Goal: Information Seeking & Learning: Find specific fact

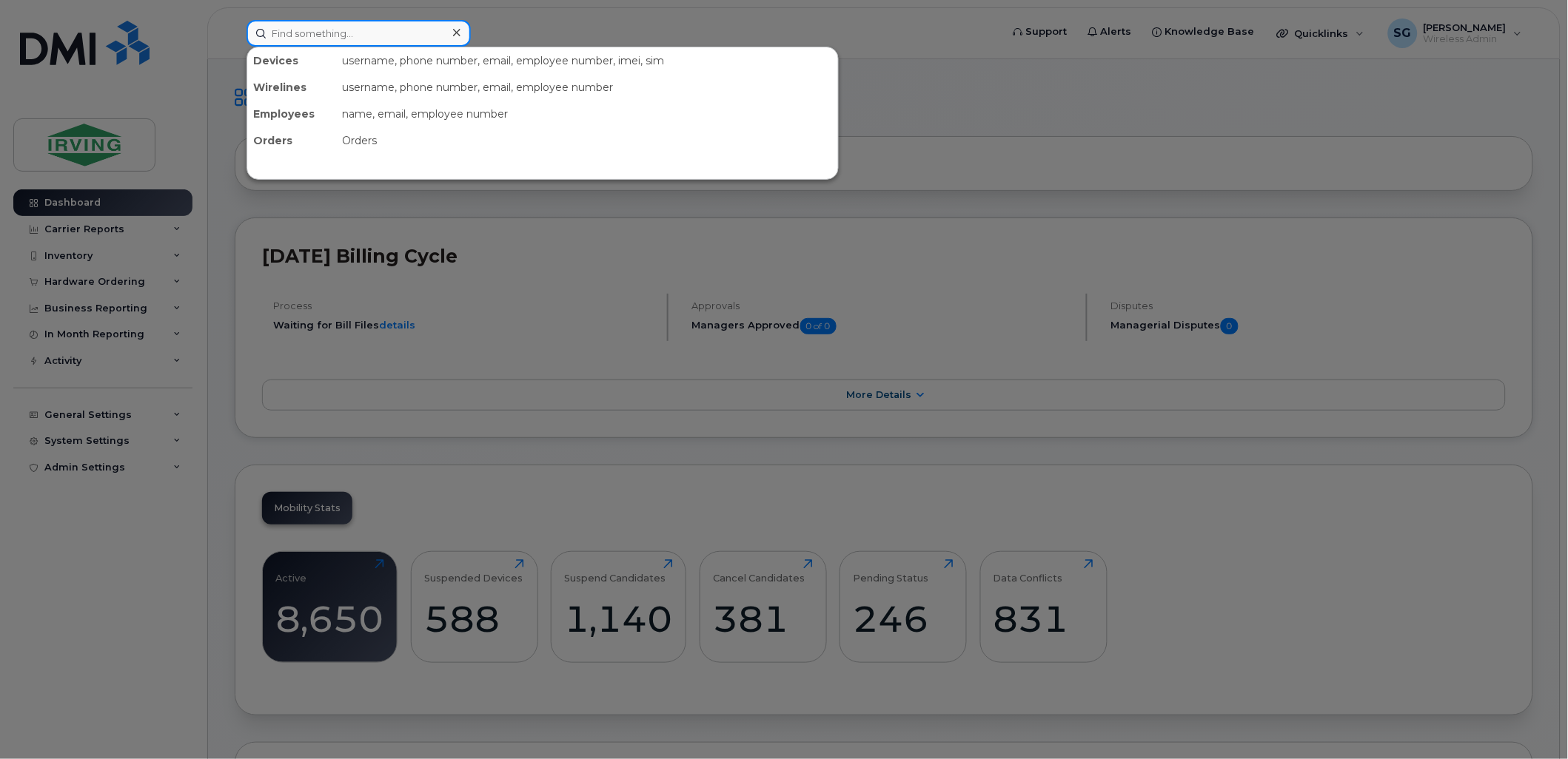
click at [360, 34] on input at bounding box center [359, 33] width 225 height 26
paste input "5063431785"
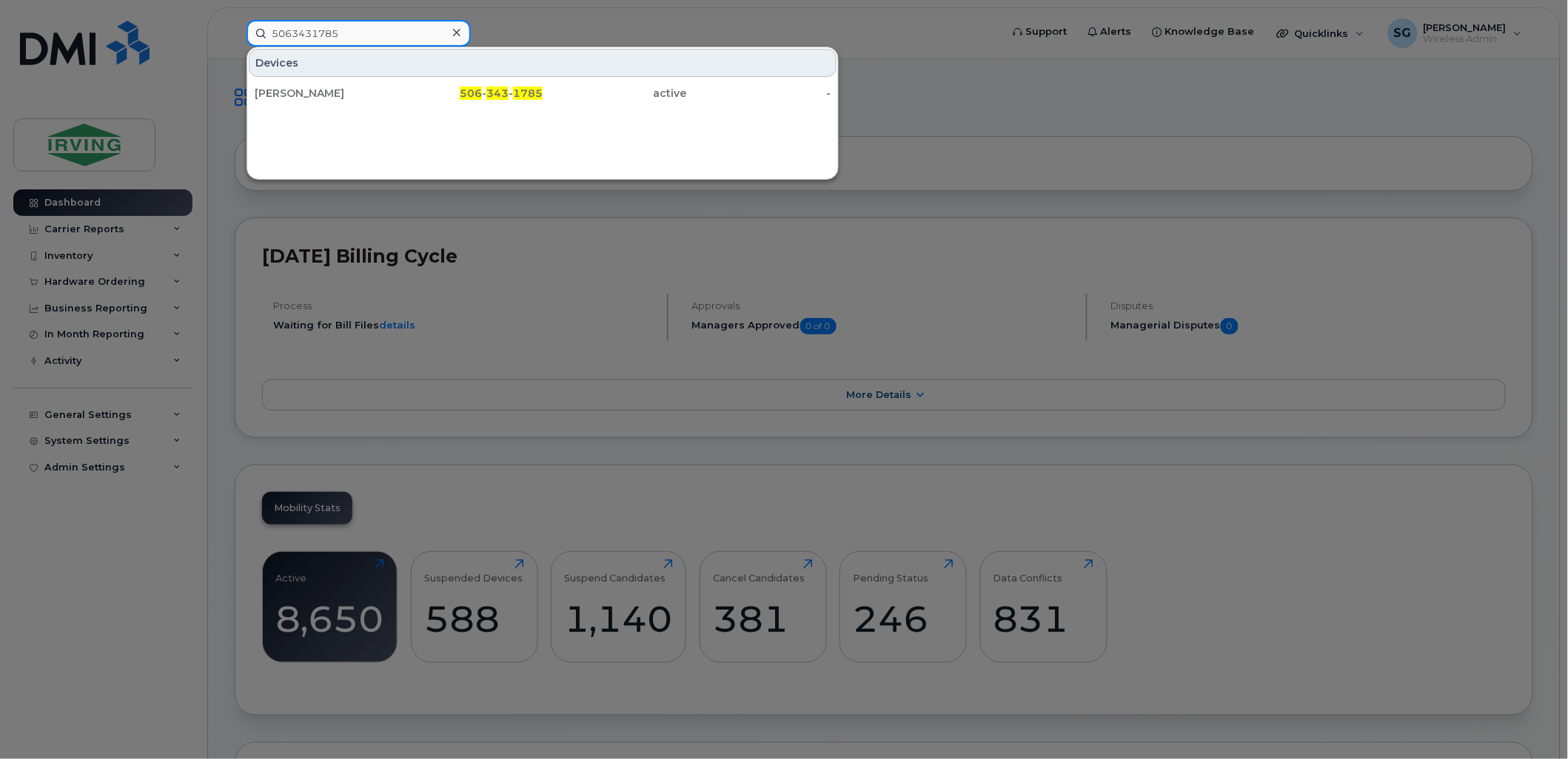
type input "5063431785"
click at [1113, 206] on div at bounding box center [784, 379] width 1568 height 759
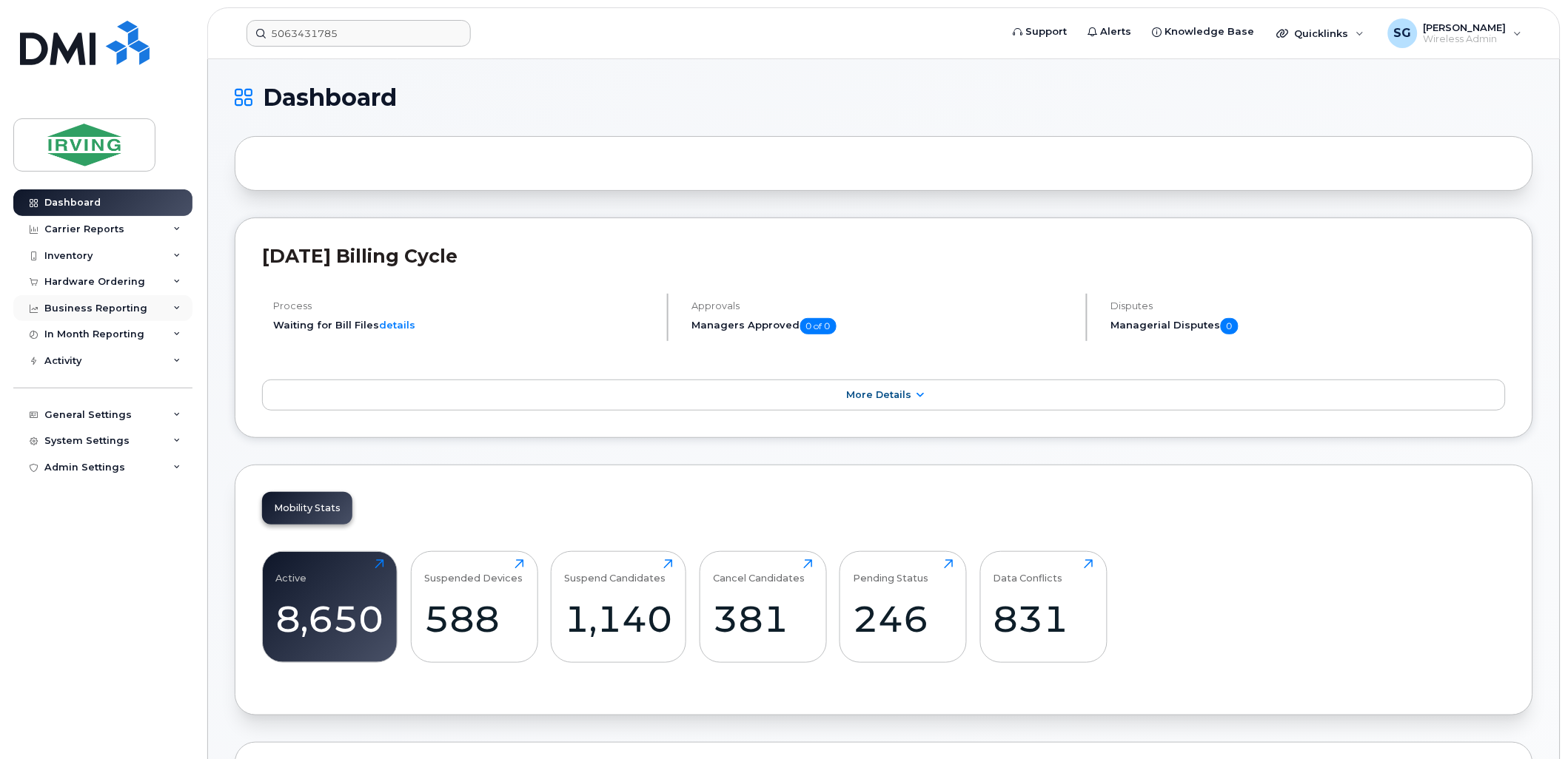
click at [176, 308] on icon at bounding box center [177, 308] width 7 height 7
click at [104, 231] on div "Carrier Reports" at bounding box center [84, 229] width 80 height 12
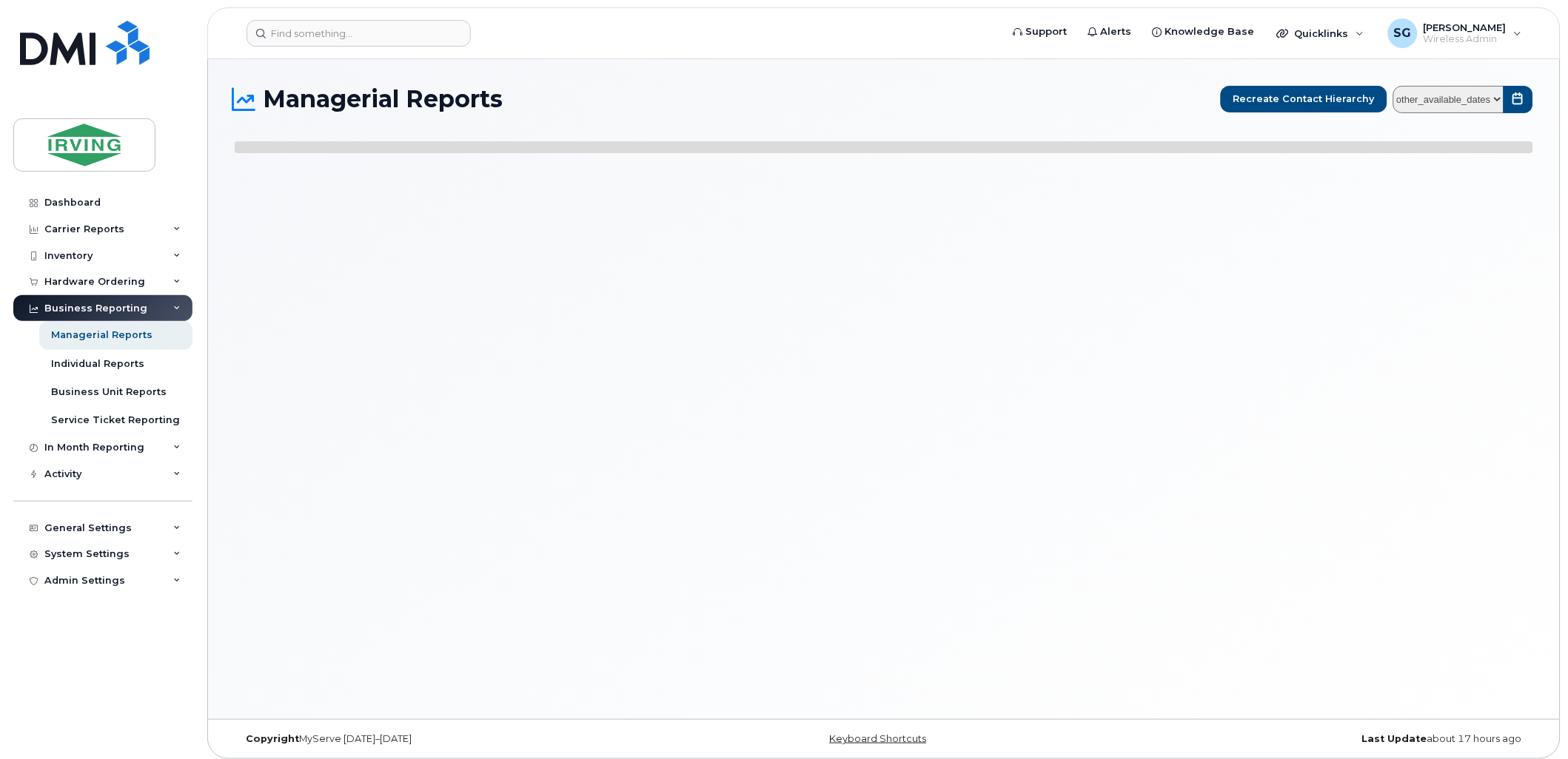
select select
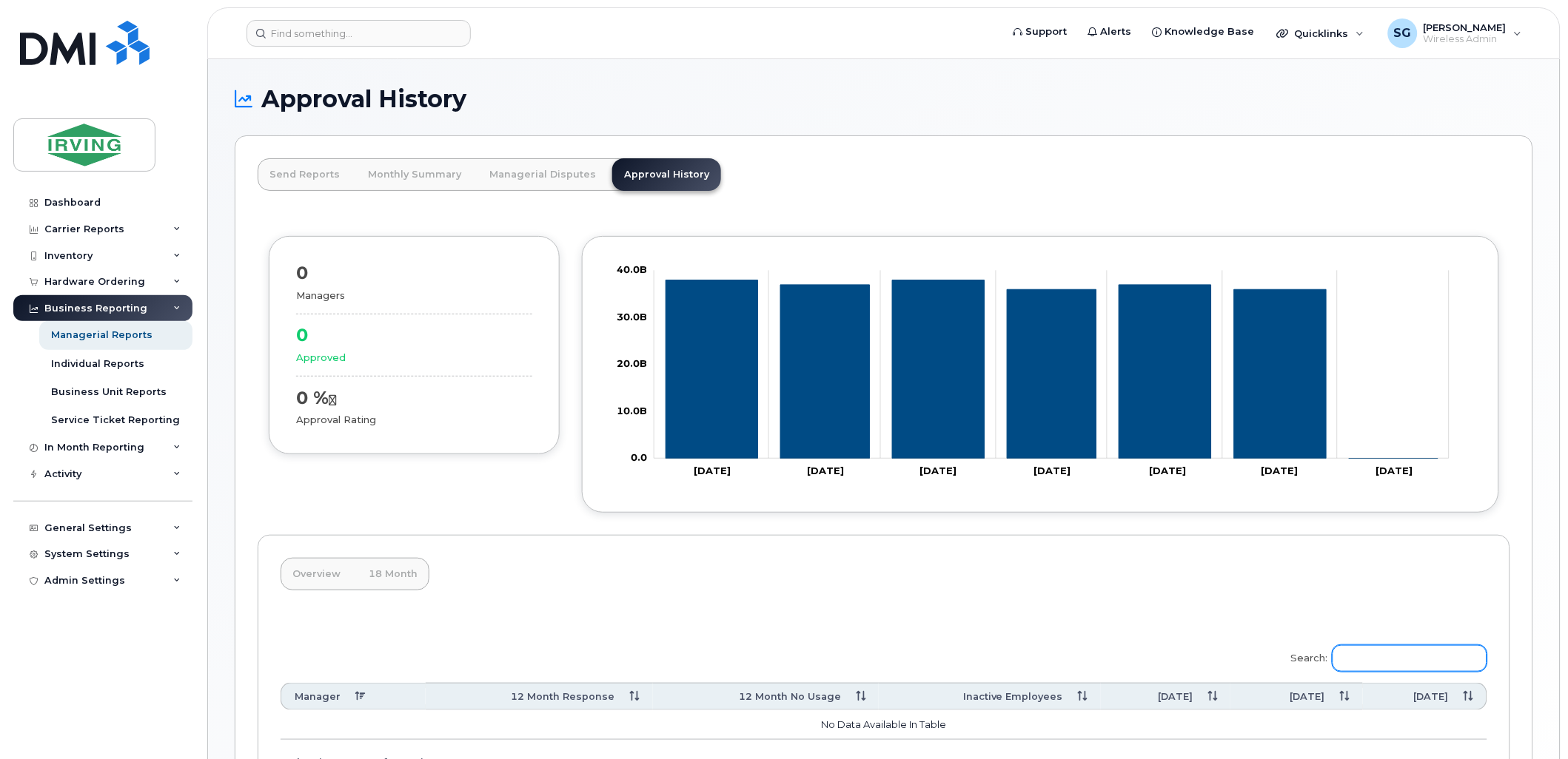
click at [1388, 666] on input "Search:" at bounding box center [1410, 659] width 155 height 26
paste input "Kevin Babcock"
type input "Kevin Babcock"
click at [921, 603] on div "Overview 18 Month Search: Kevin Babcock Manager 12 Month Response 12 Month No U…" at bounding box center [884, 672] width 1253 height 273
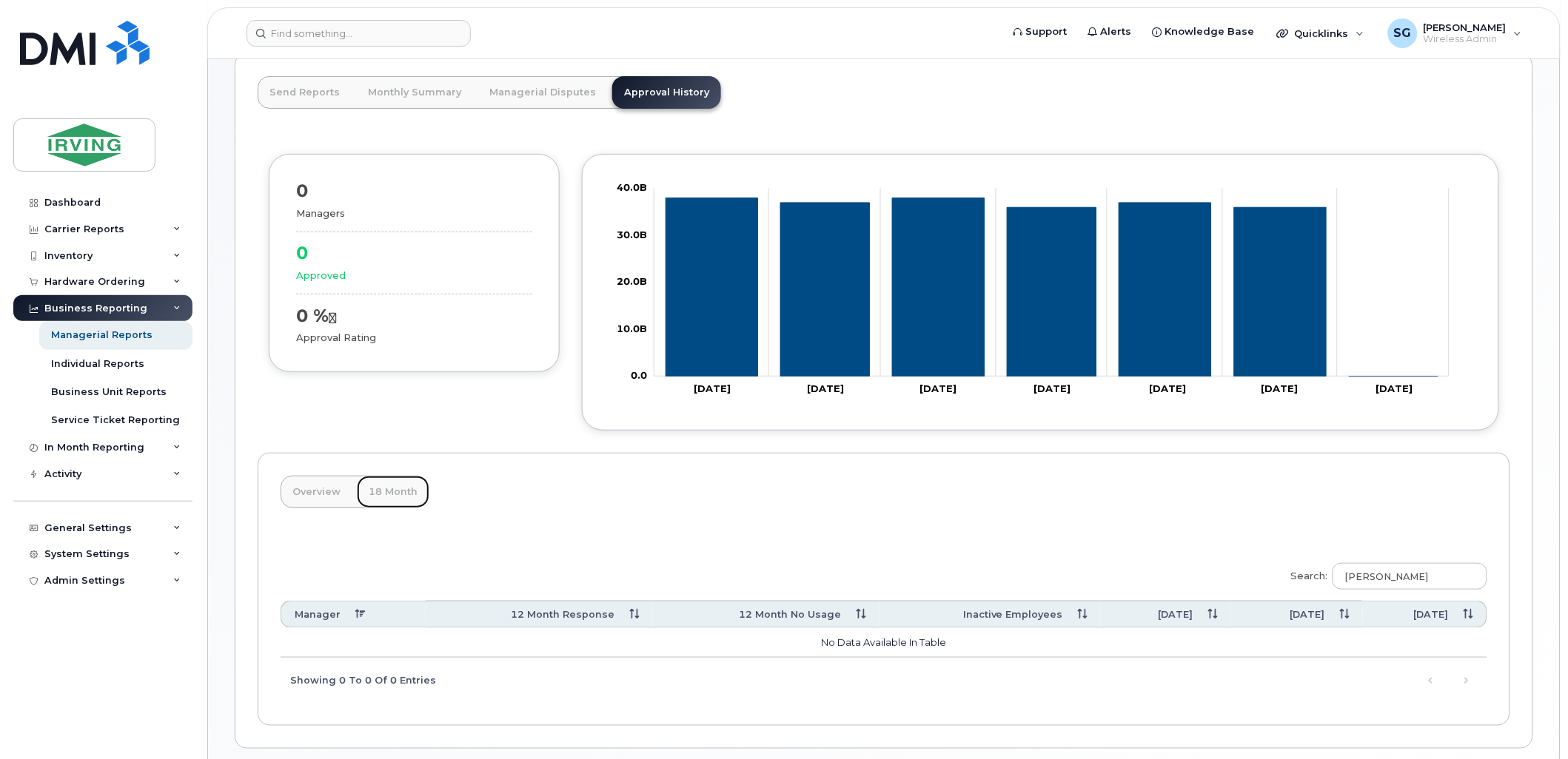
click at [380, 498] on link "18 Month" at bounding box center [393, 493] width 72 height 33
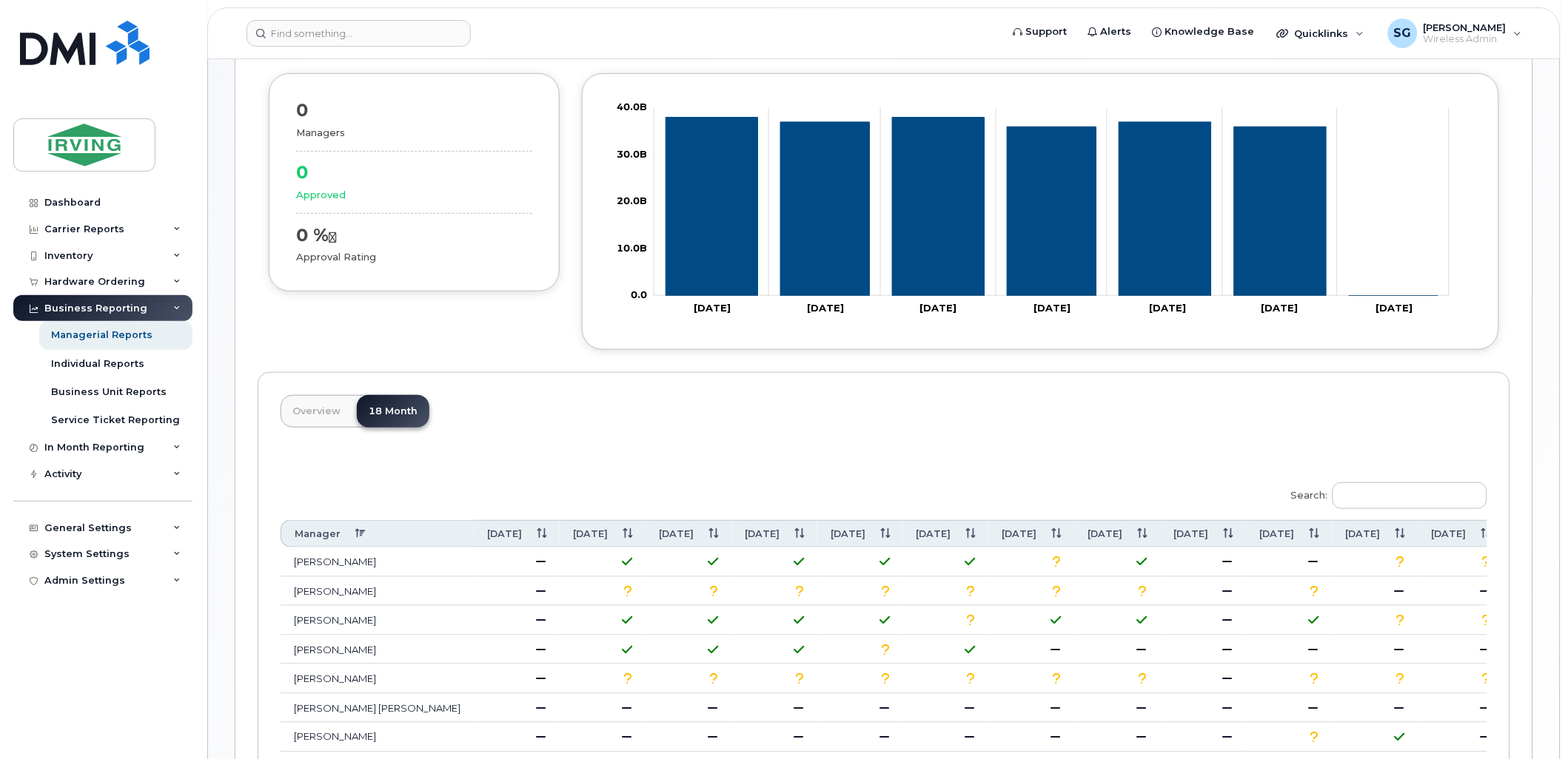
scroll to position [164, 0]
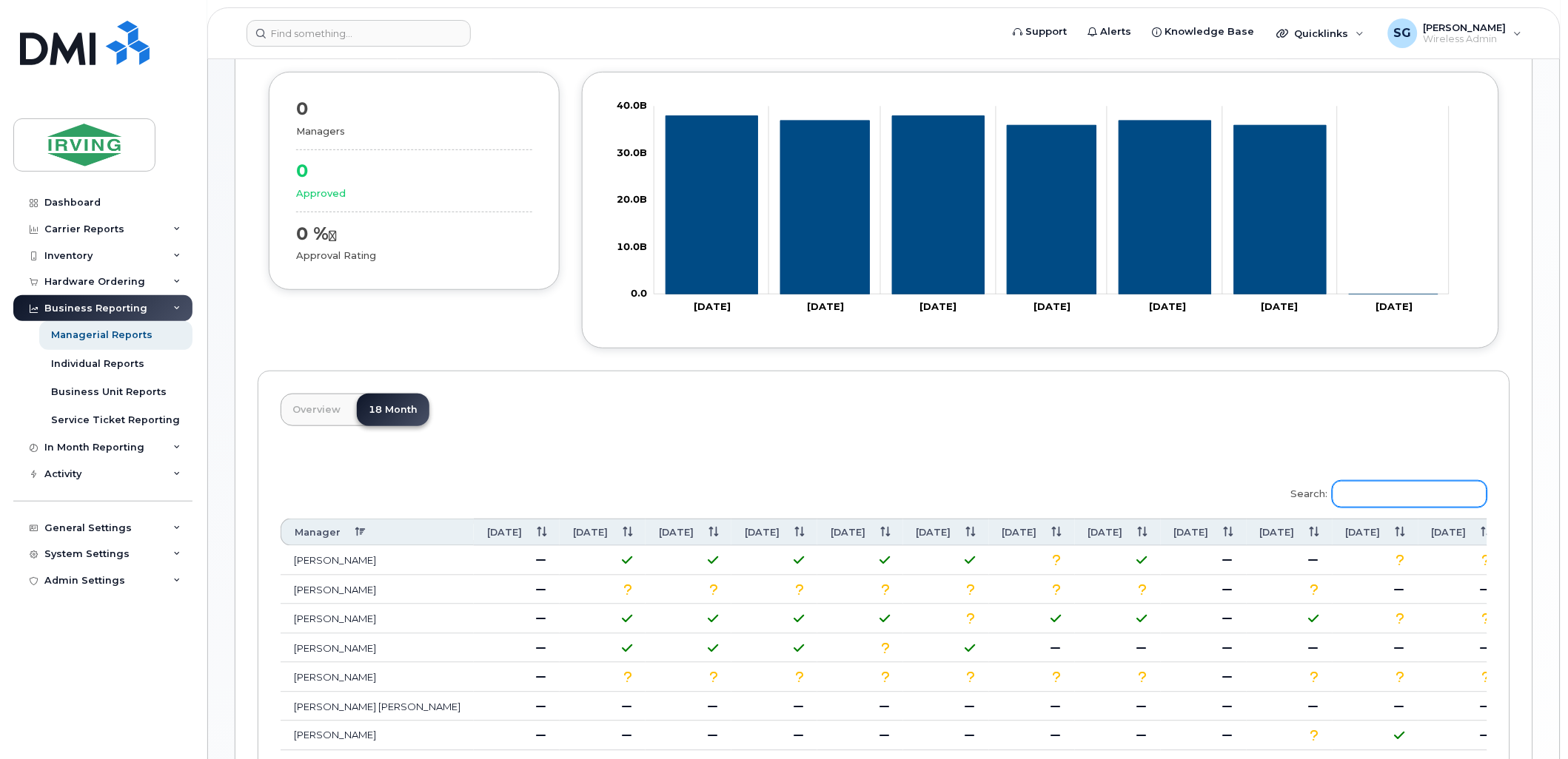
click at [1395, 493] on input "Search:" at bounding box center [1410, 494] width 155 height 26
paste input "Kevin Babcock"
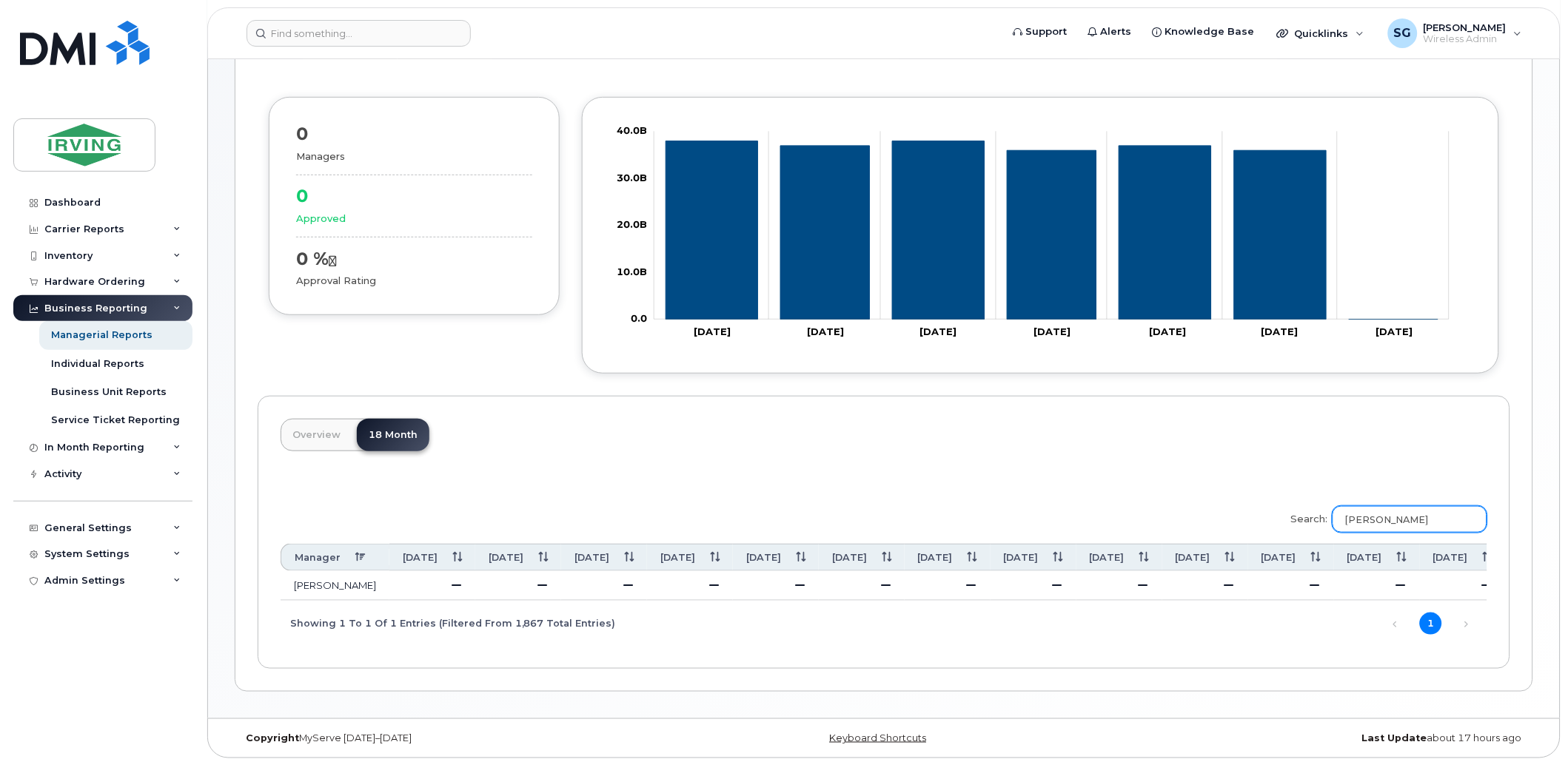
scroll to position [151, 0]
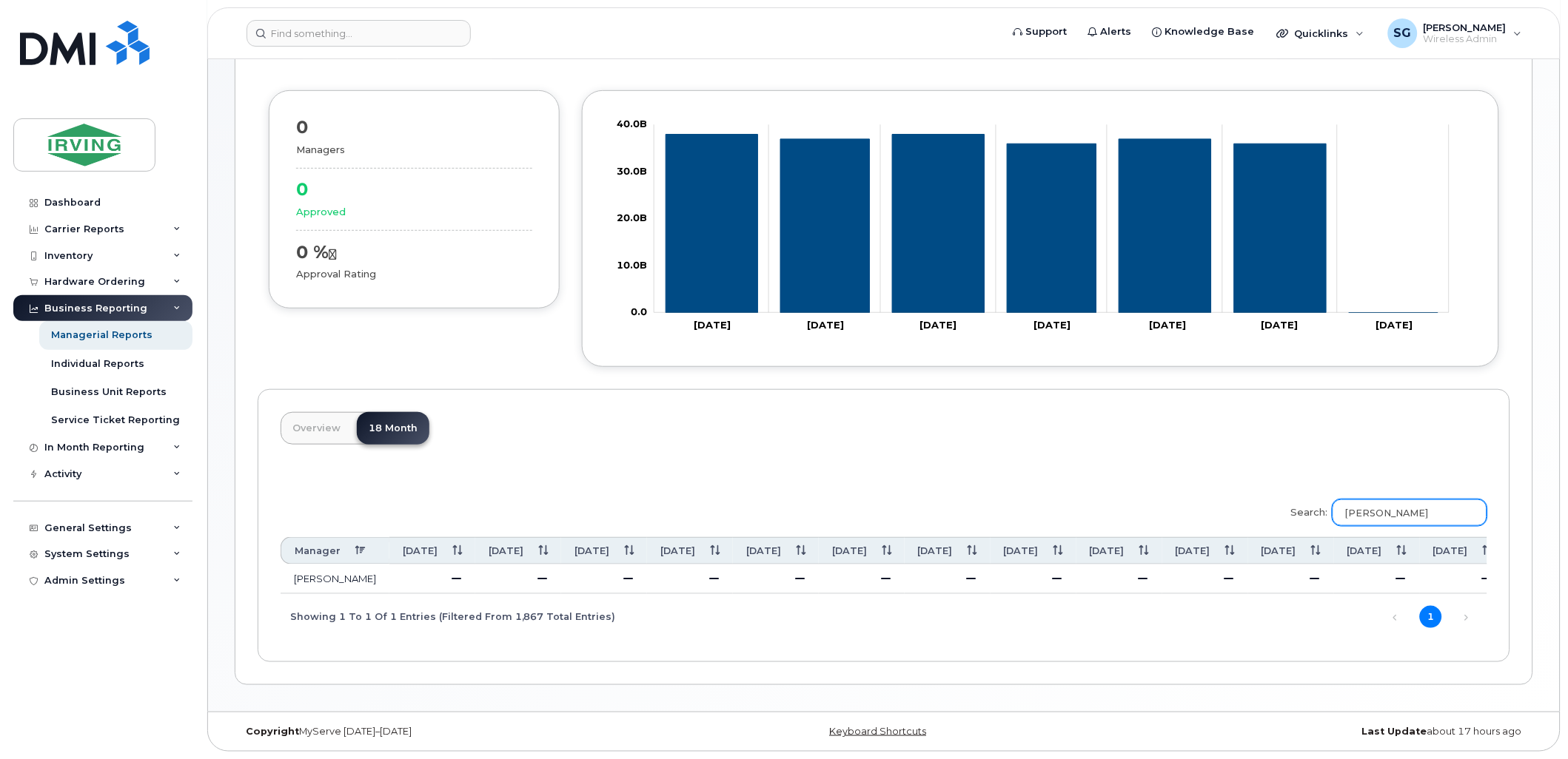
drag, startPoint x: 1435, startPoint y: 503, endPoint x: 1352, endPoint y: 504, distance: 83.0
click at [1352, 504] on input "Kevin Babcock" at bounding box center [1410, 513] width 155 height 26
type input "E"
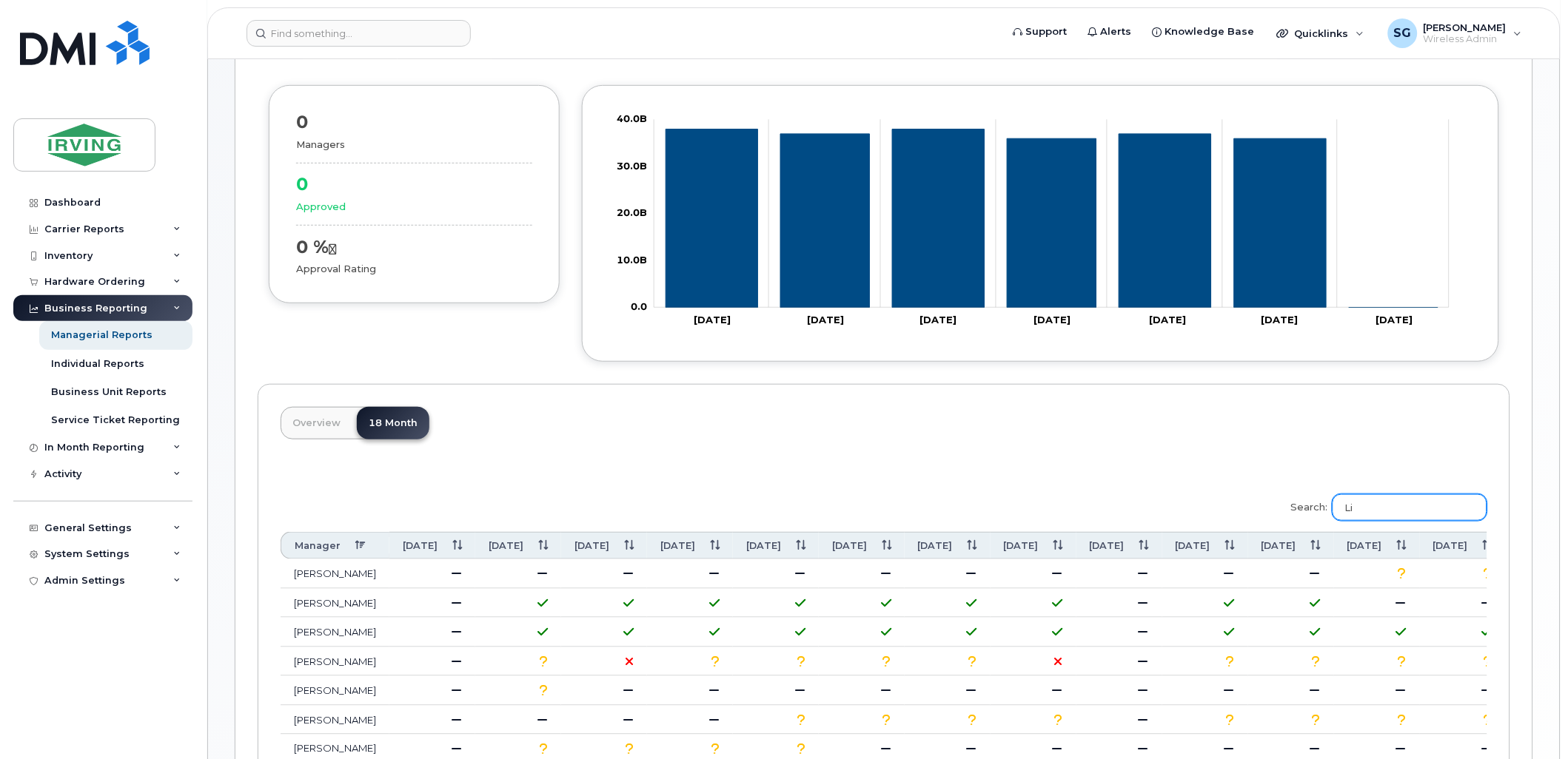
type input "L"
type input "G"
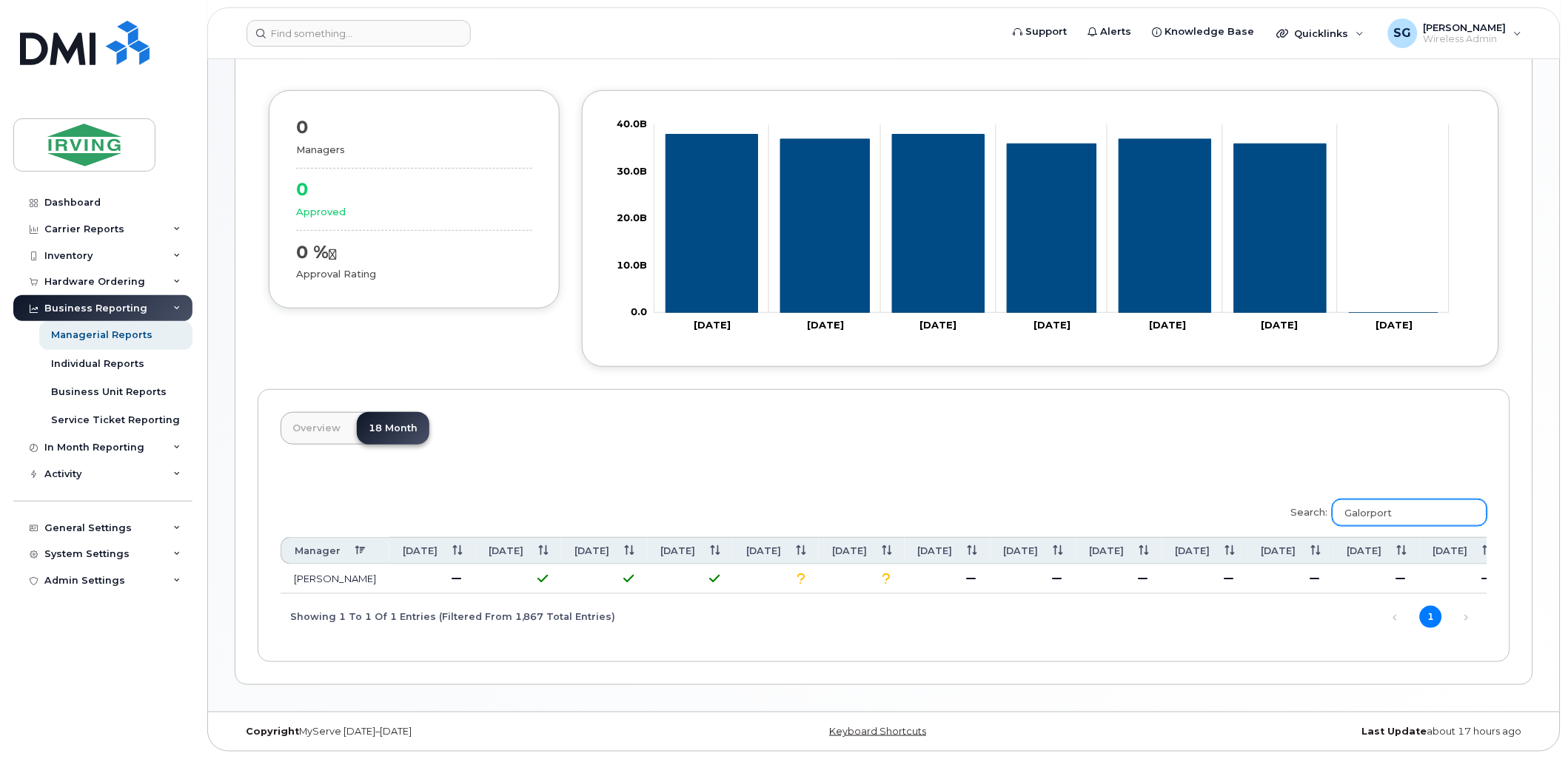
type input "Galorport"
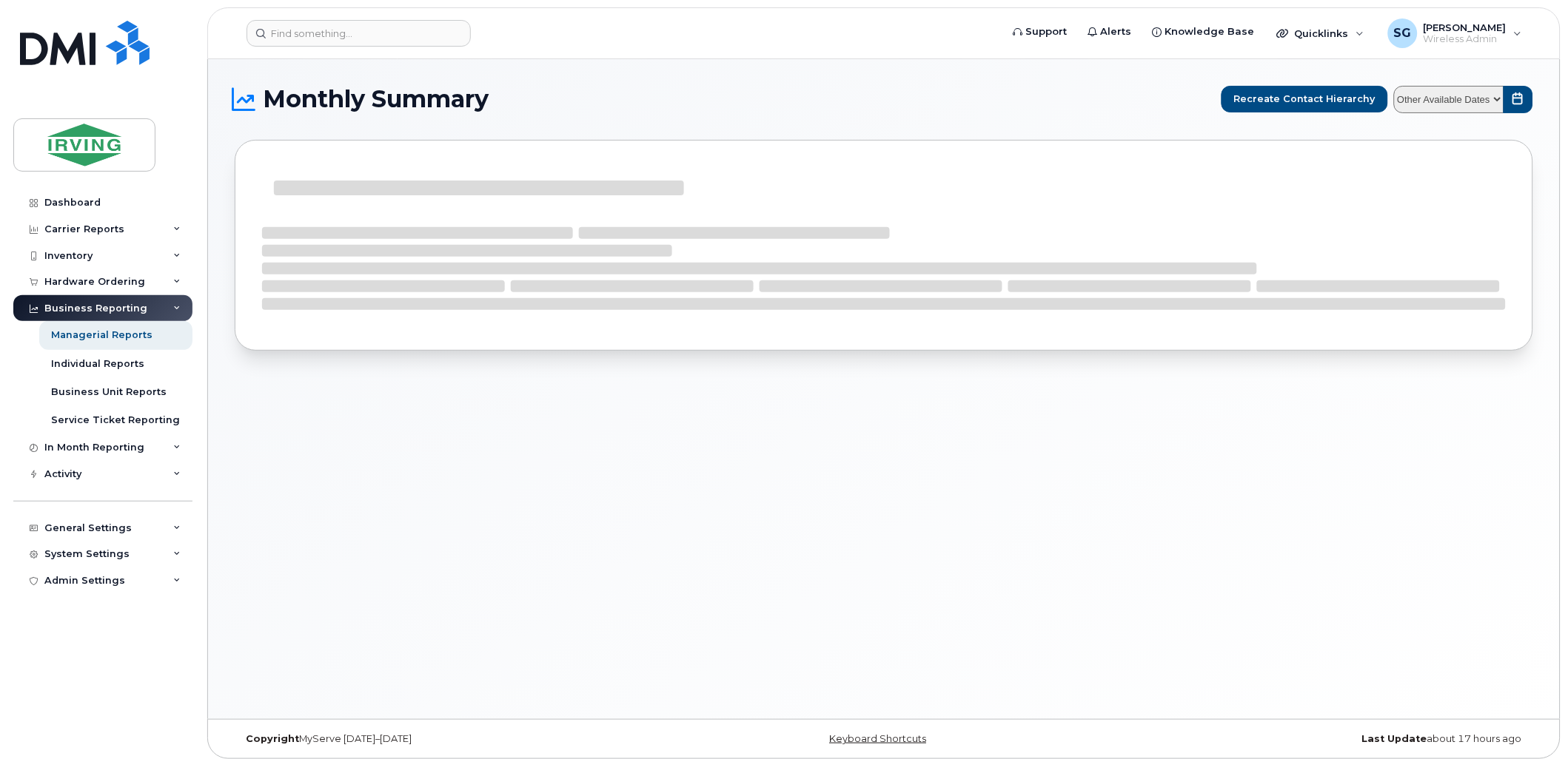
select select
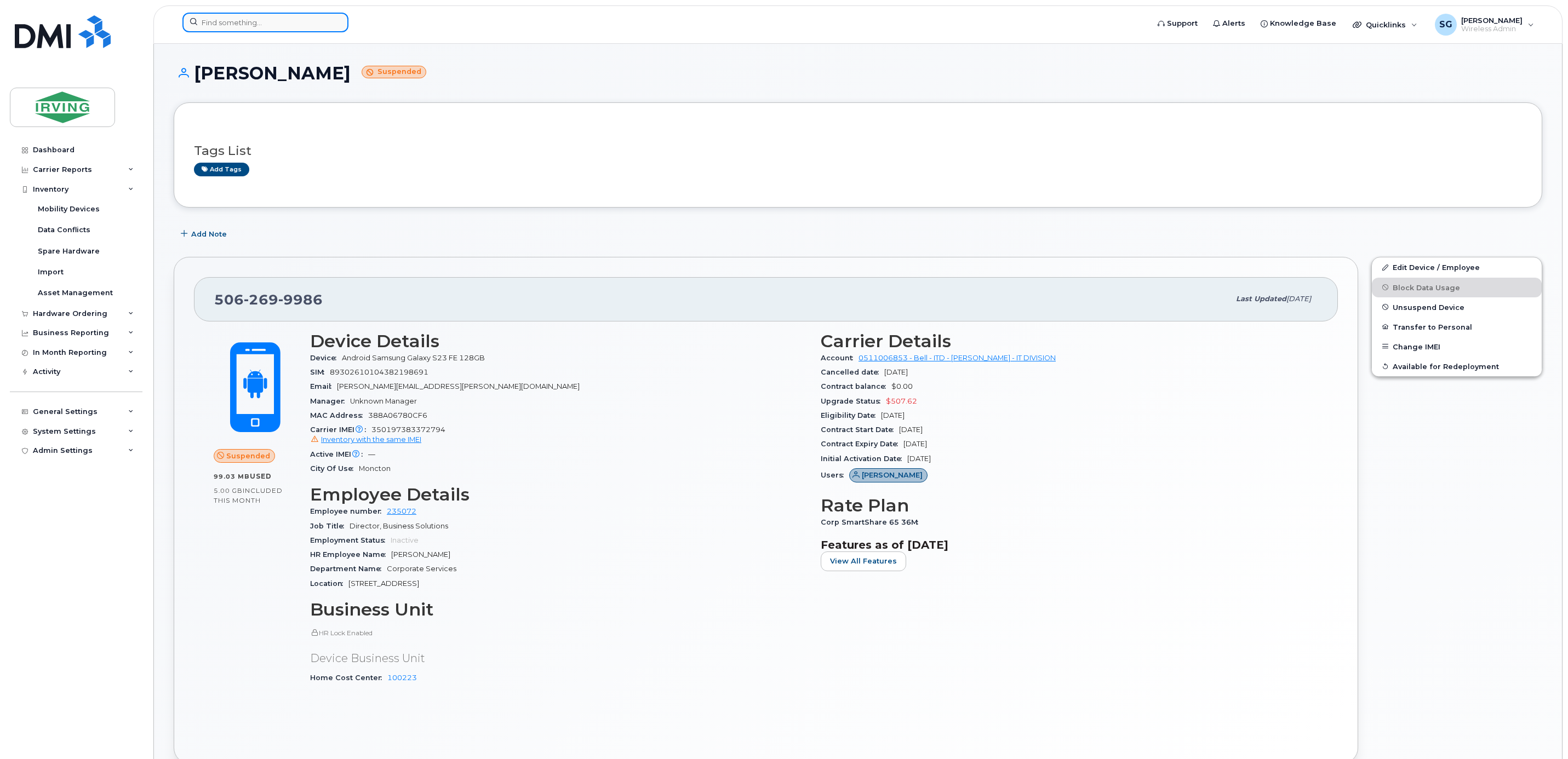
click at [260, 19] on input at bounding box center [265, 23] width 166 height 19
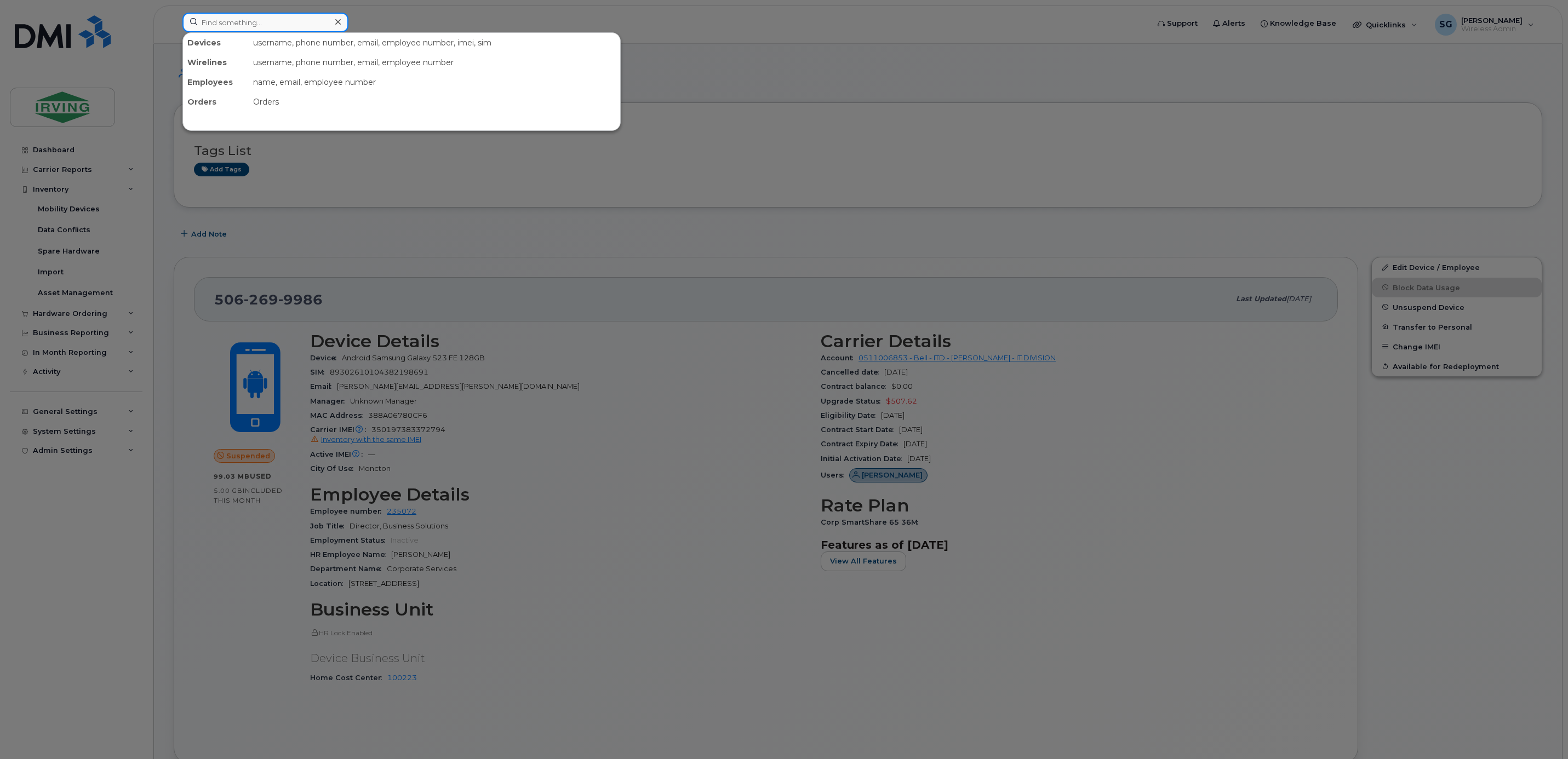
paste input "5063431785"
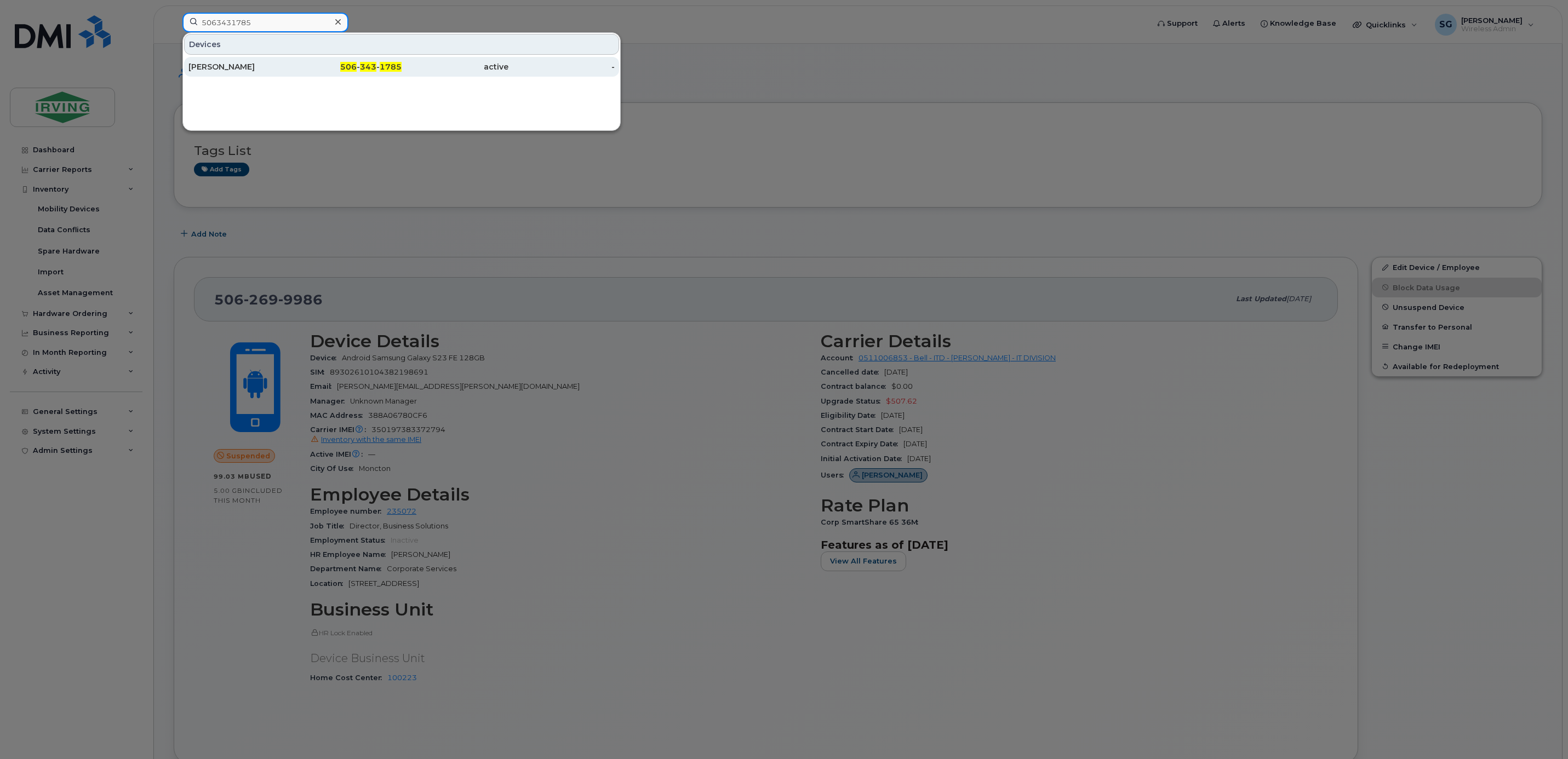
type input "5063431785"
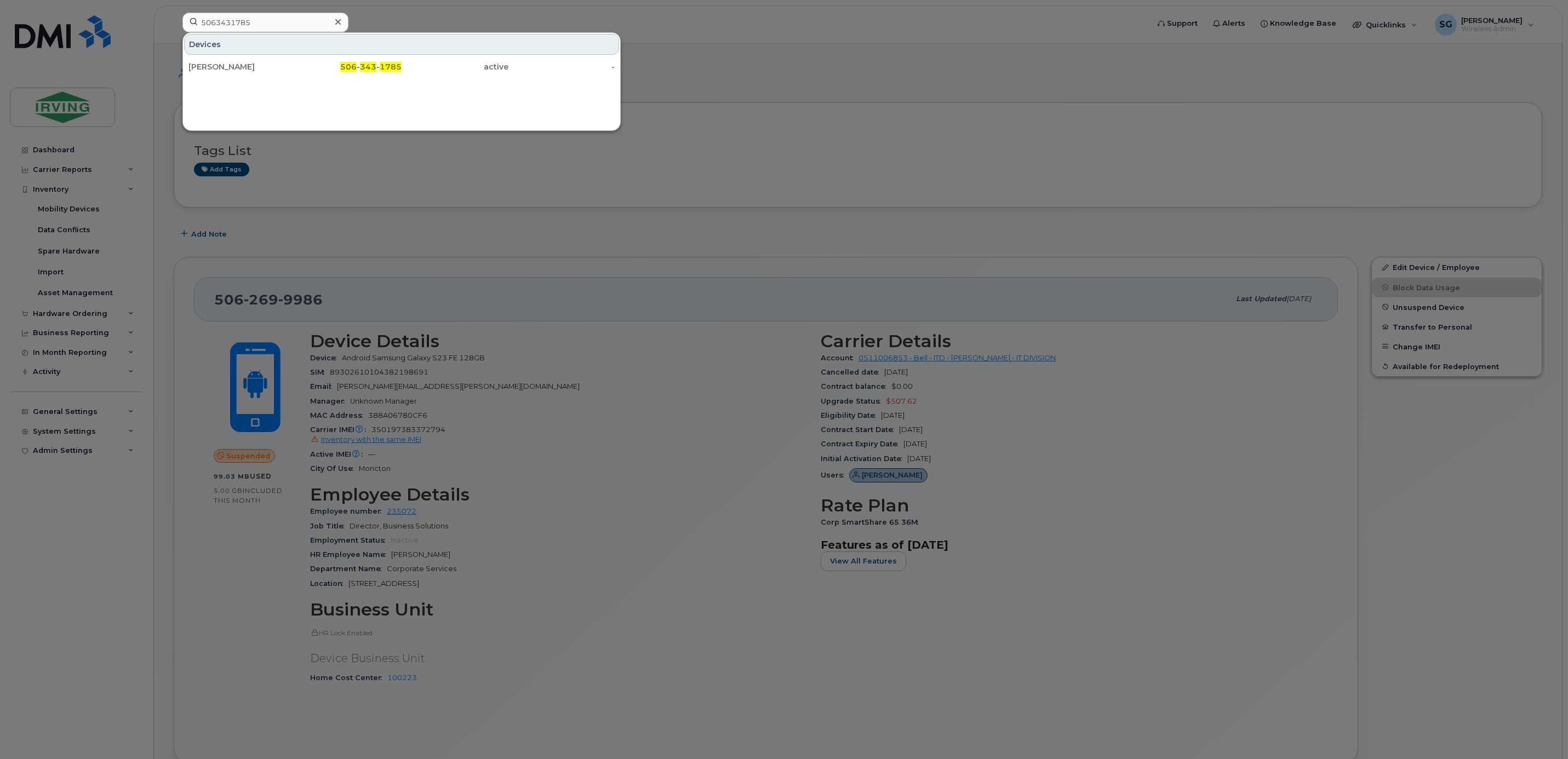
drag, startPoint x: 259, startPoint y: 63, endPoint x: 257, endPoint y: 112, distance: 49.0
click at [259, 63] on div "Janey McLaughlin" at bounding box center [242, 67] width 107 height 11
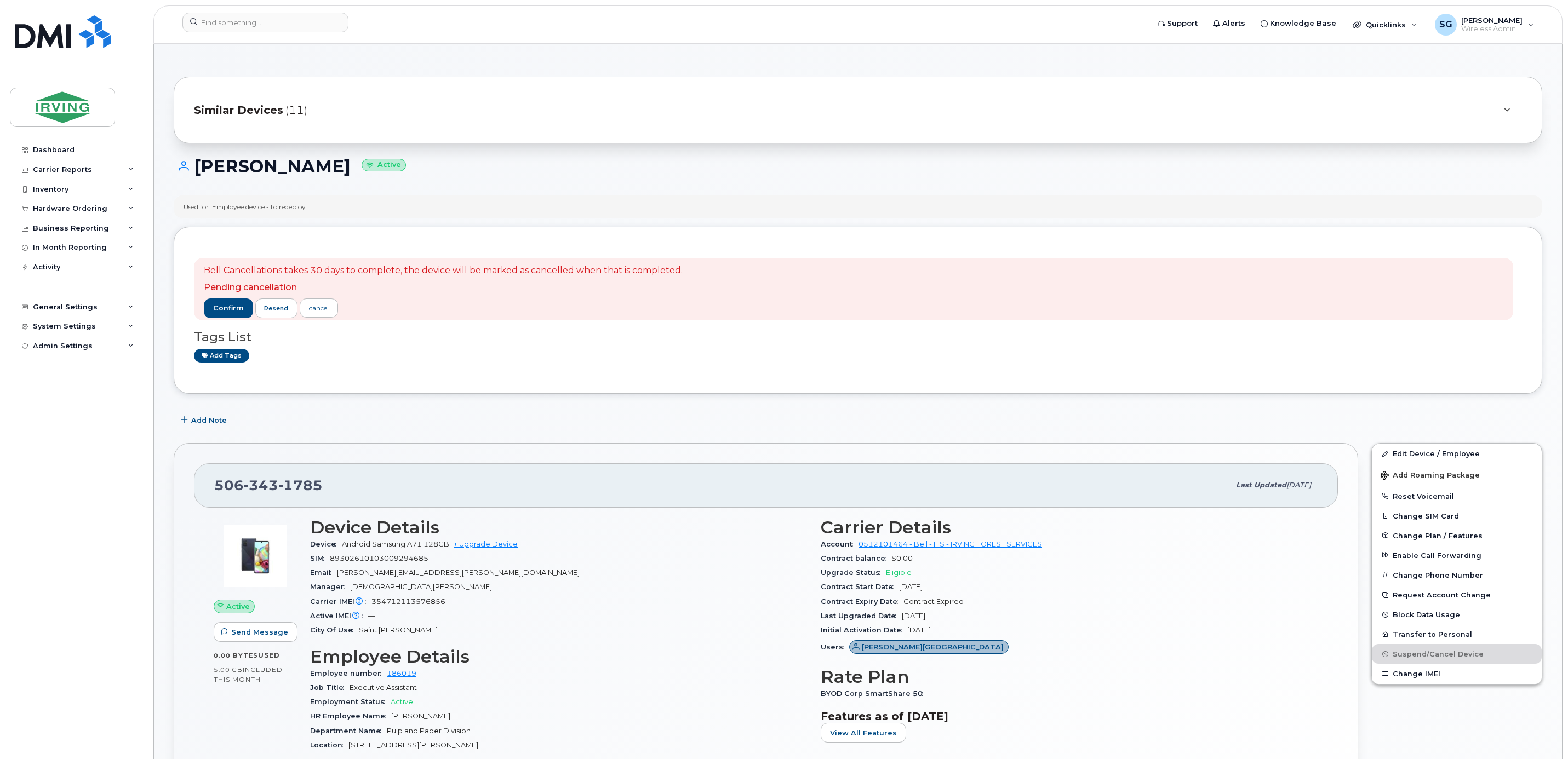
scroll to position [411, 0]
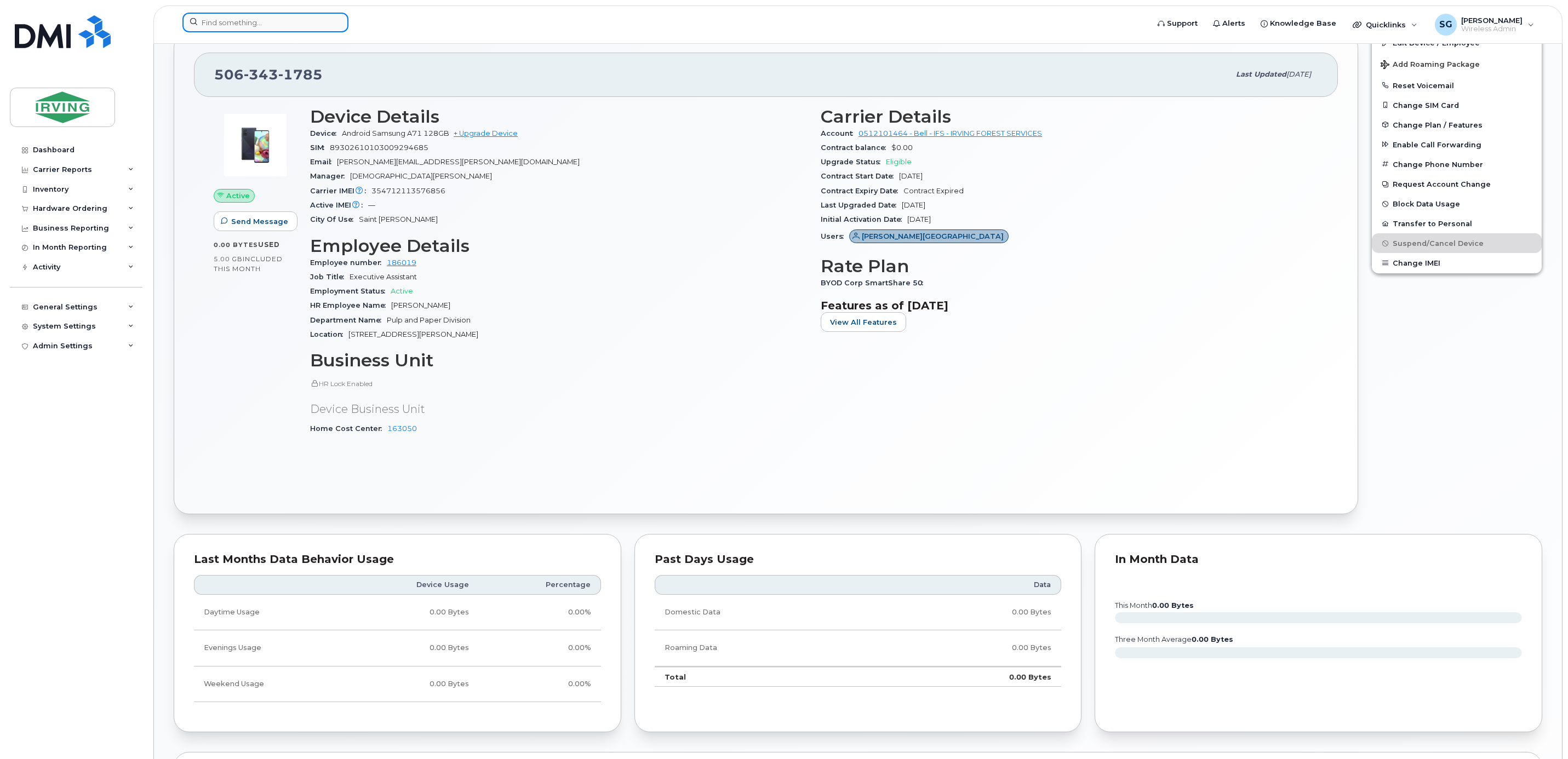
click at [255, 26] on input at bounding box center [265, 23] width 166 height 19
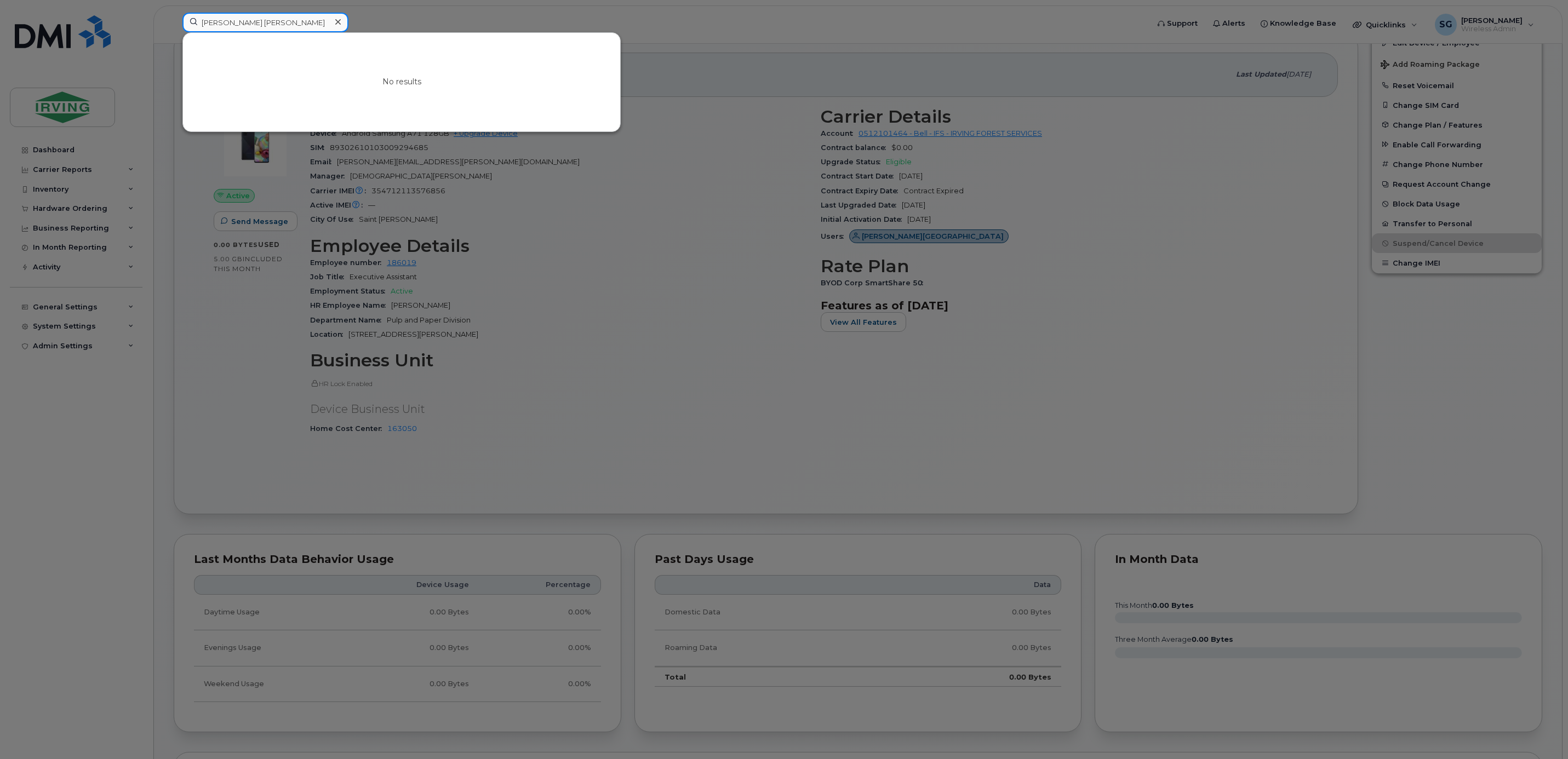
type input "kevin bob"
